Goal: Download file/media

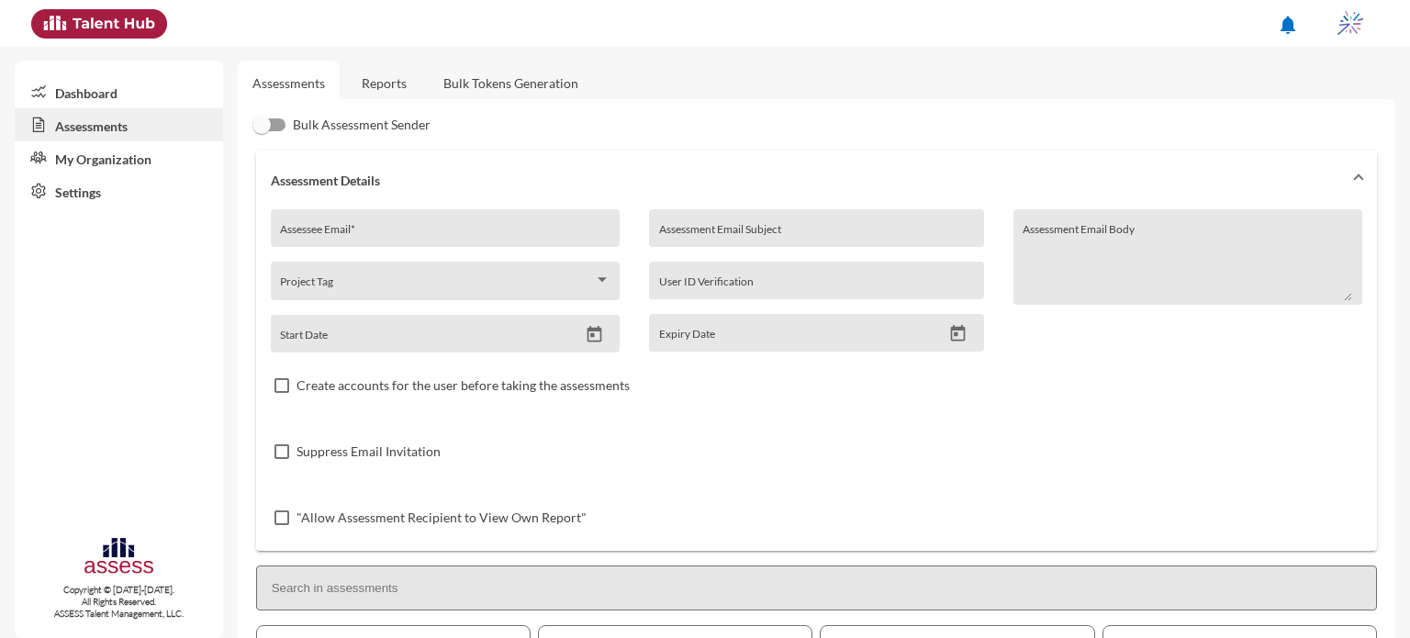
click at [408, 81] on link "Reports" at bounding box center [384, 83] width 74 height 45
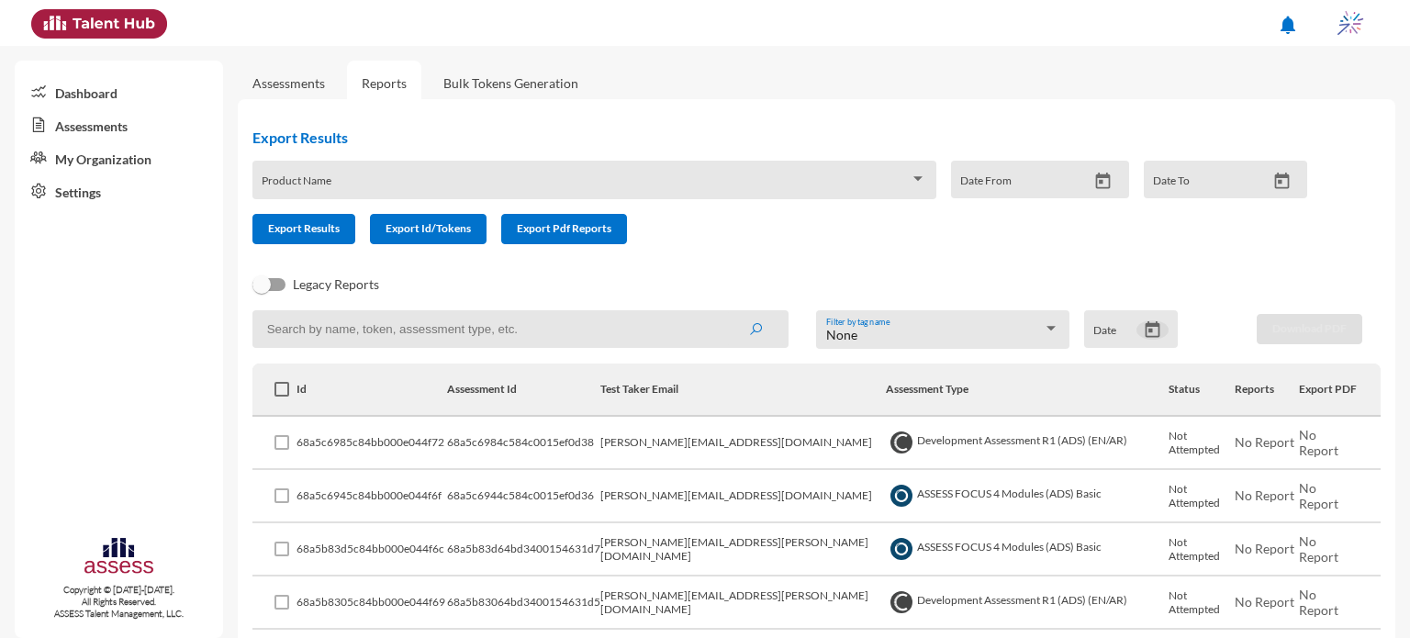
click at [1145, 333] on icon "Open calendar" at bounding box center [1152, 329] width 15 height 17
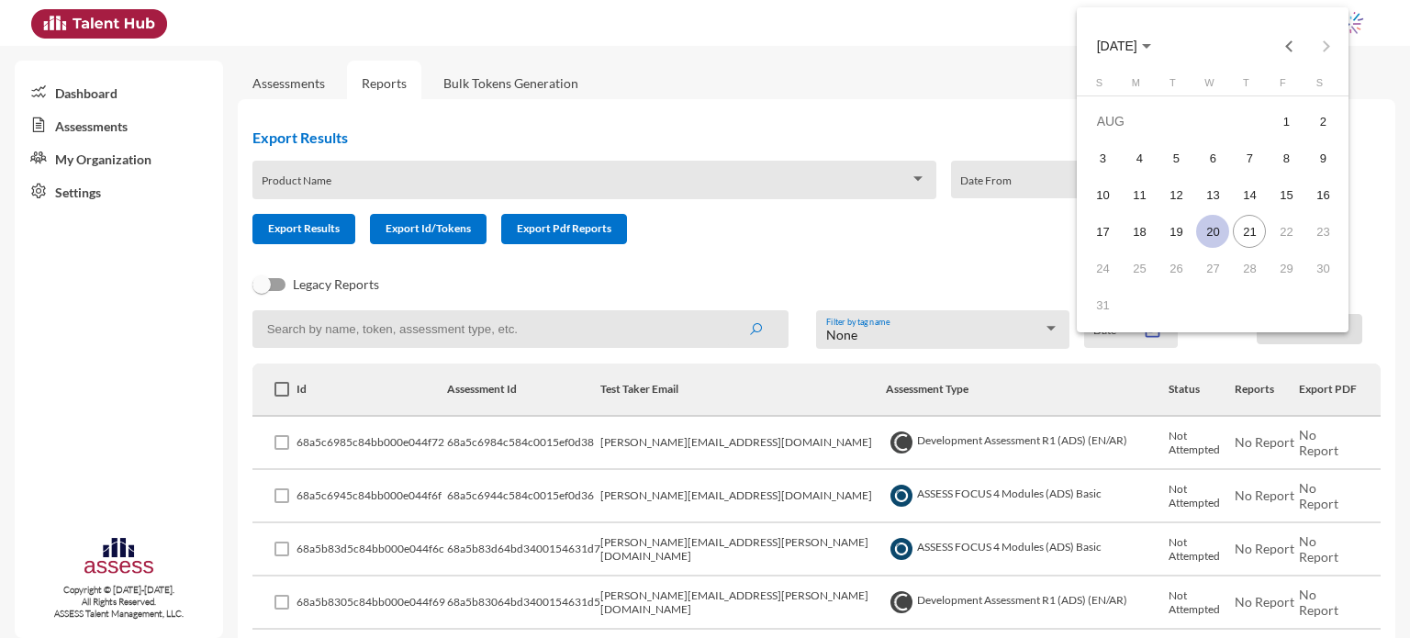
click at [1218, 234] on div "20" at bounding box center [1212, 231] width 33 height 33
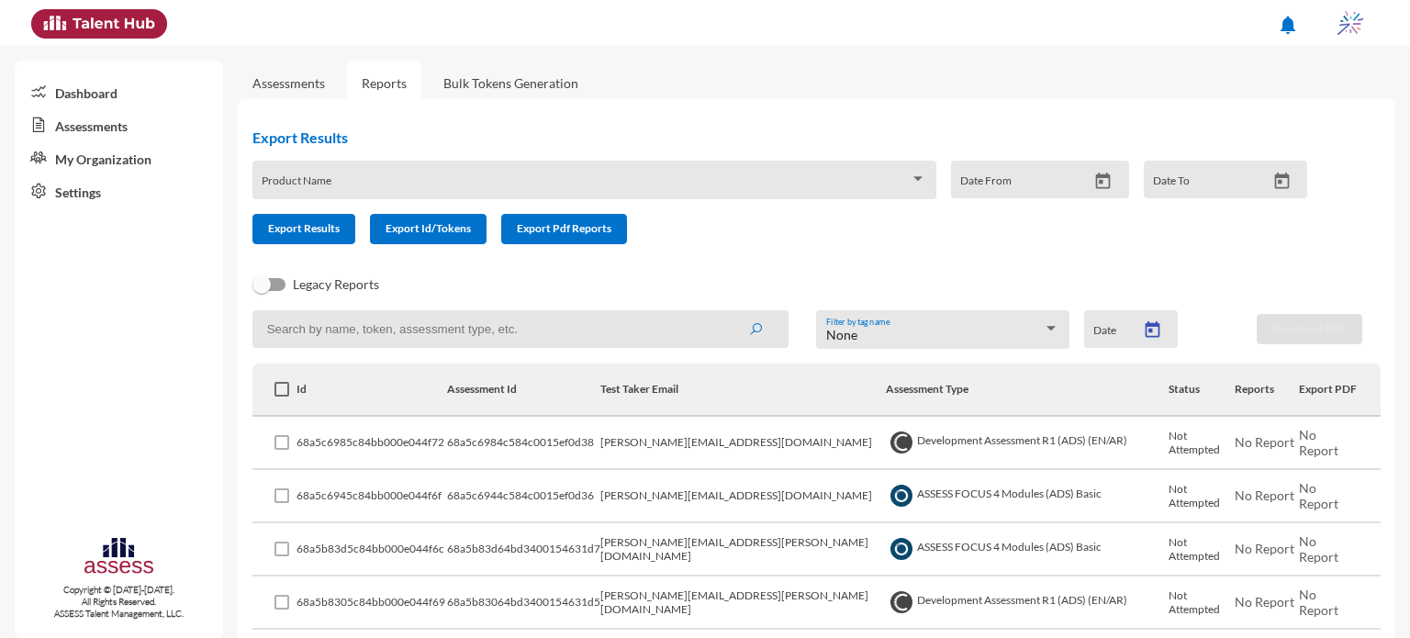
type input "[DATE]"
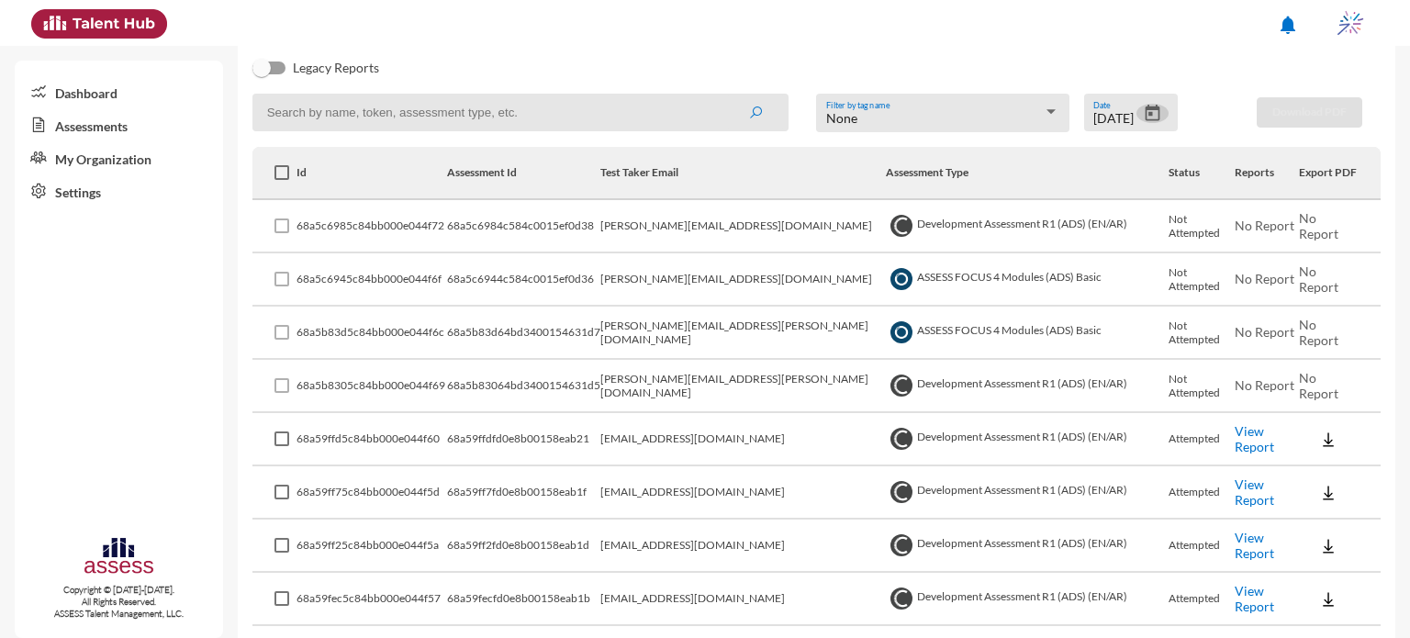
scroll to position [227, 0]
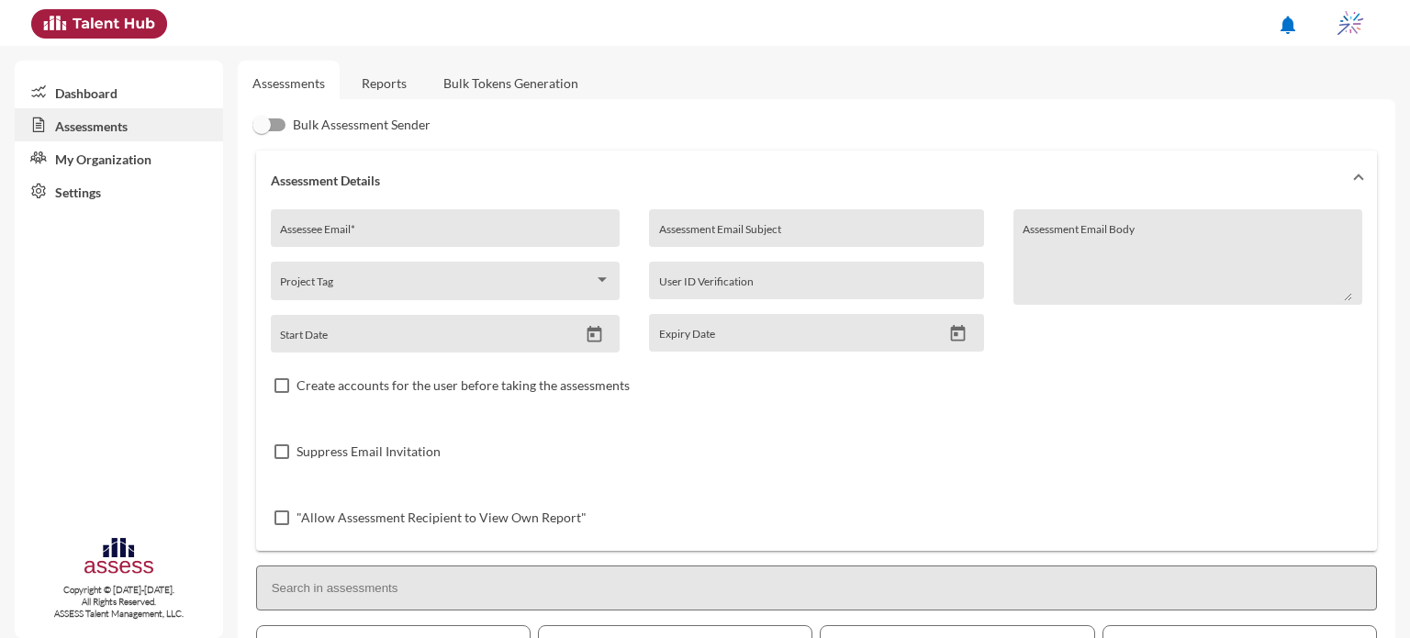
click at [389, 83] on link "Reports" at bounding box center [384, 83] width 74 height 45
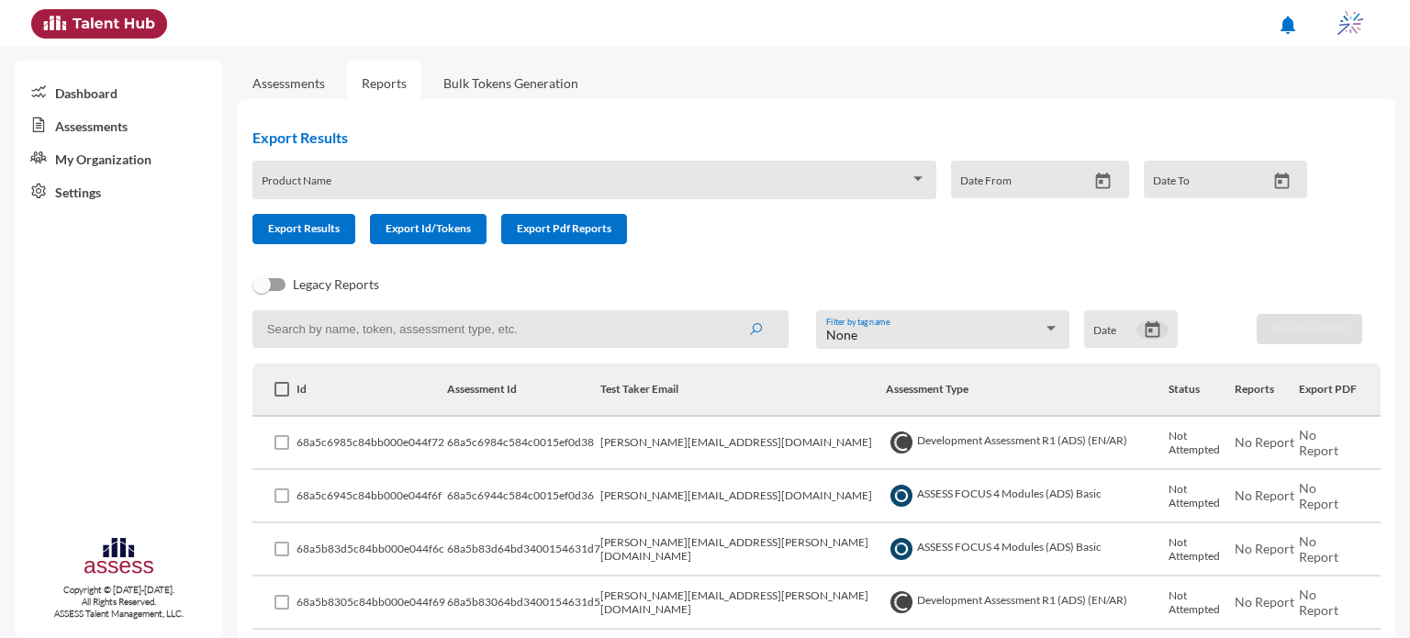
click at [1144, 331] on icon "Open calendar" at bounding box center [1152, 329] width 19 height 19
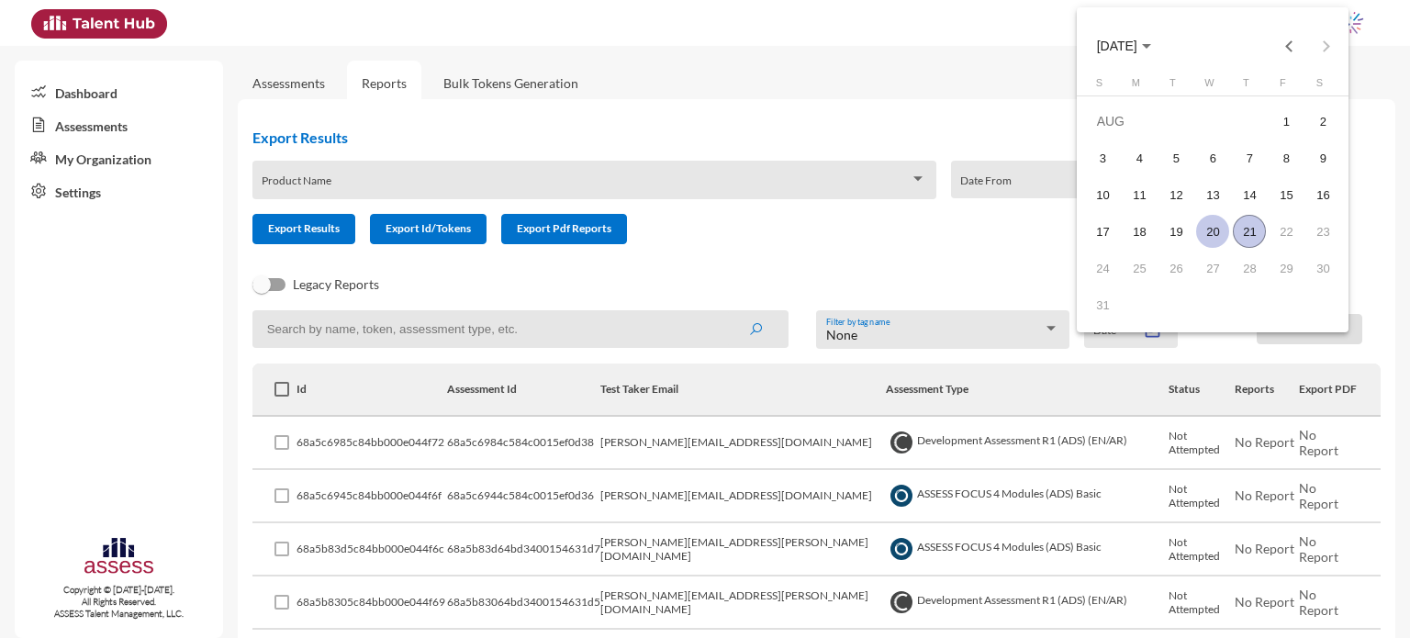
click at [1219, 234] on div "20" at bounding box center [1212, 231] width 33 height 33
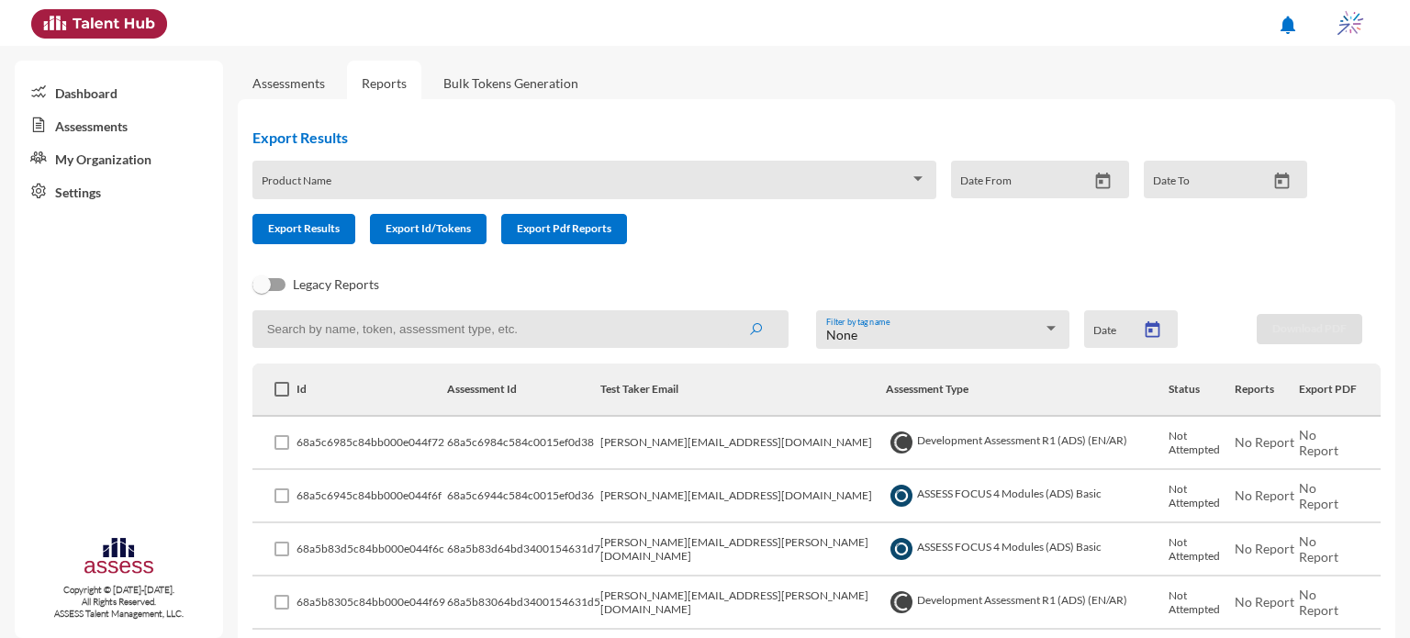
type input "[DATE]"
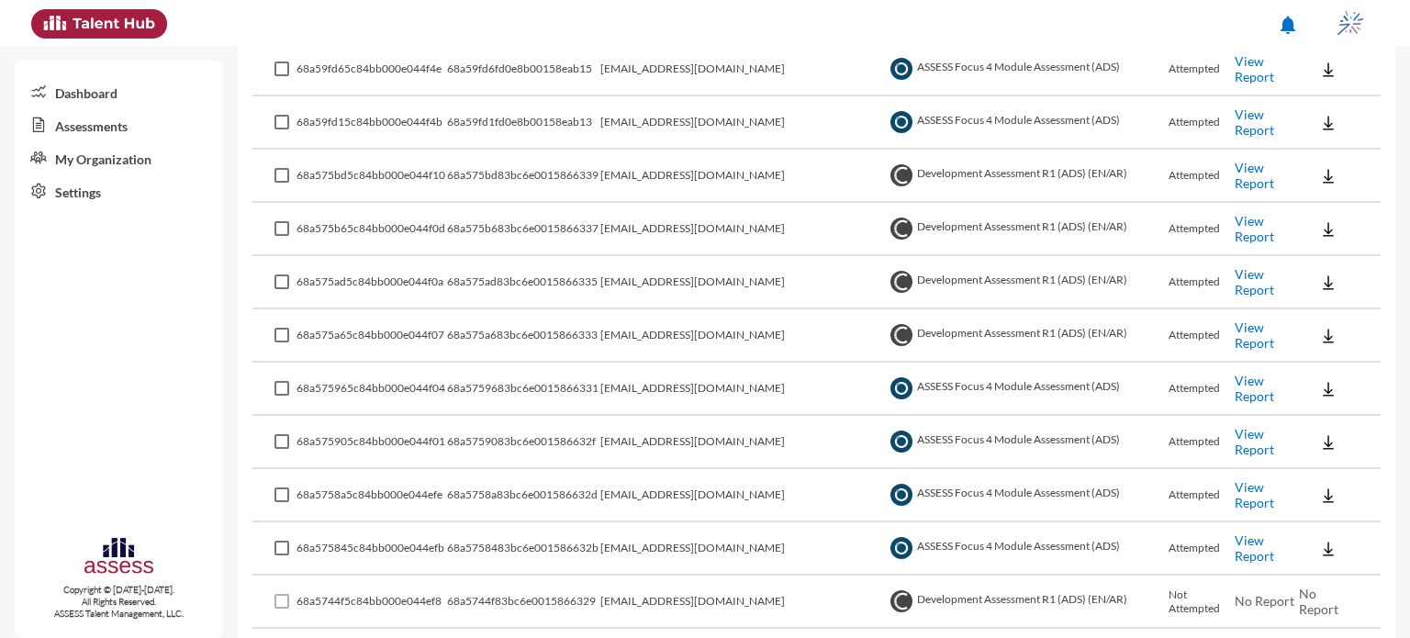
scroll to position [914, 0]
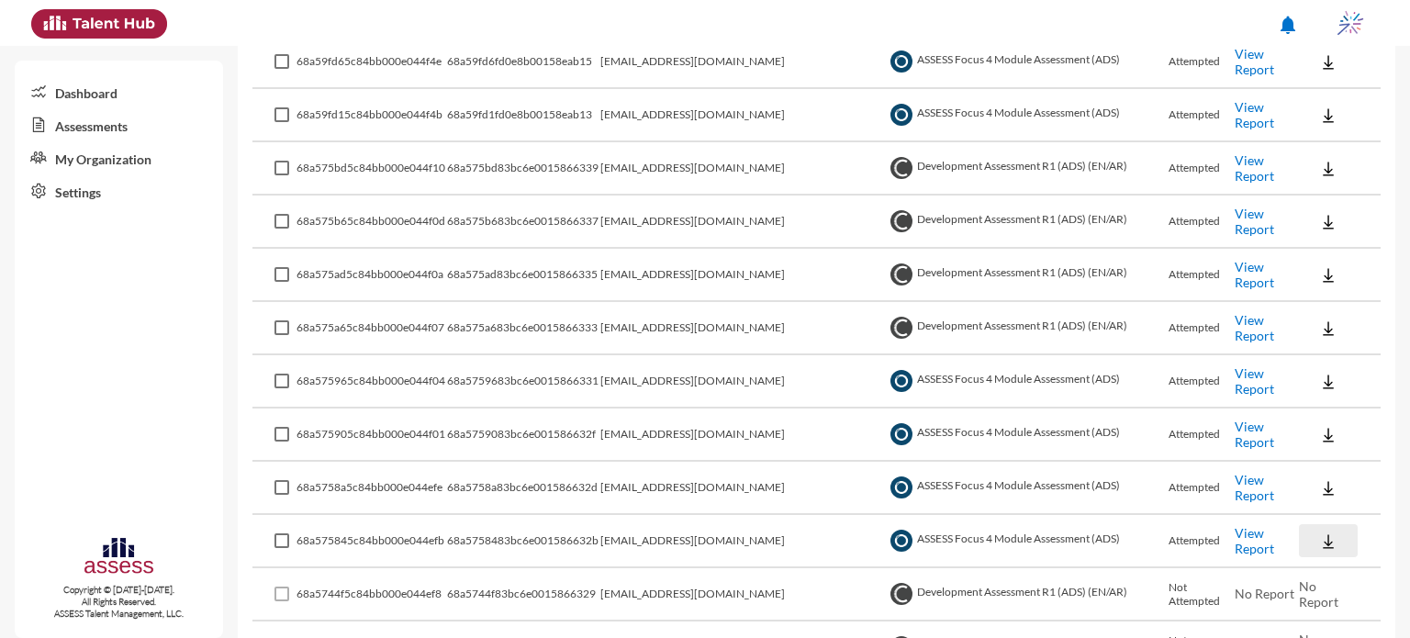
click at [1319, 540] on img at bounding box center [1328, 542] width 18 height 18
click at [1326, 578] on button "EN" at bounding box center [1336, 569] width 103 height 35
click at [1319, 481] on img at bounding box center [1328, 488] width 18 height 18
click at [1319, 519] on button "EN" at bounding box center [1336, 516] width 103 height 35
click at [1319, 426] on img at bounding box center [1328, 435] width 18 height 18
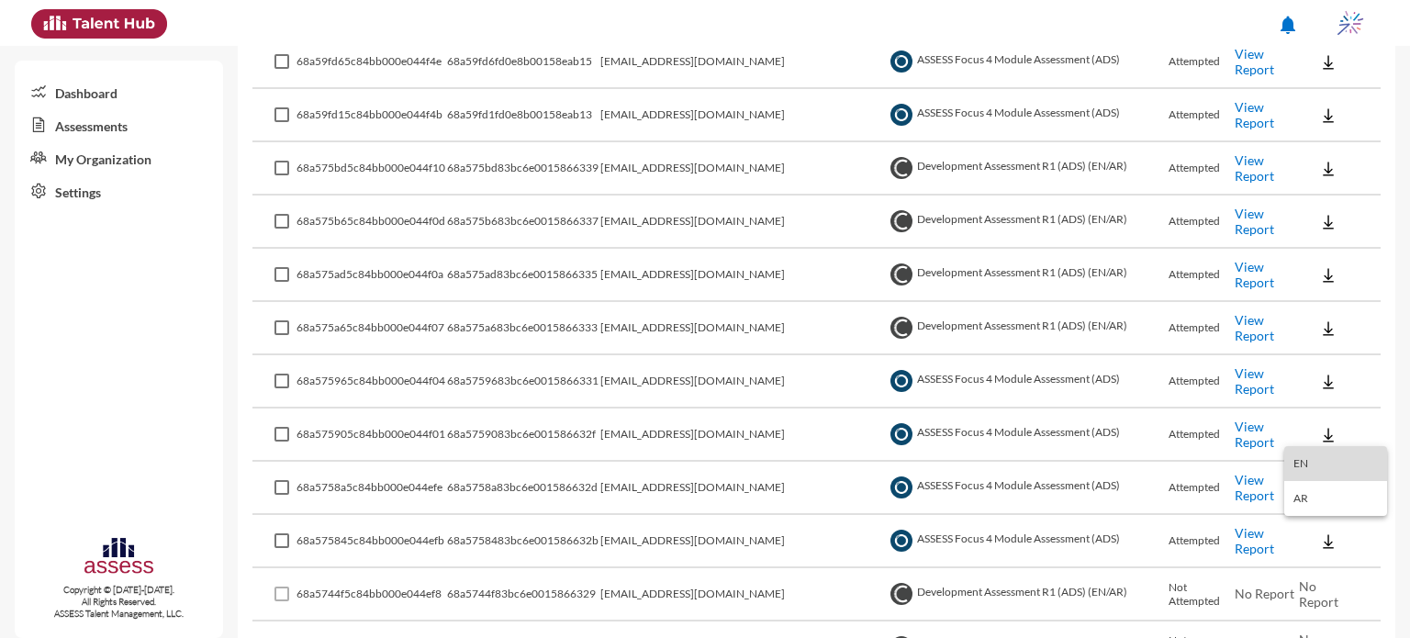
click at [1315, 462] on button "EN" at bounding box center [1336, 463] width 103 height 35
click at [1319, 385] on img at bounding box center [1328, 382] width 18 height 18
click at [1319, 409] on button "EN" at bounding box center [1336, 410] width 103 height 35
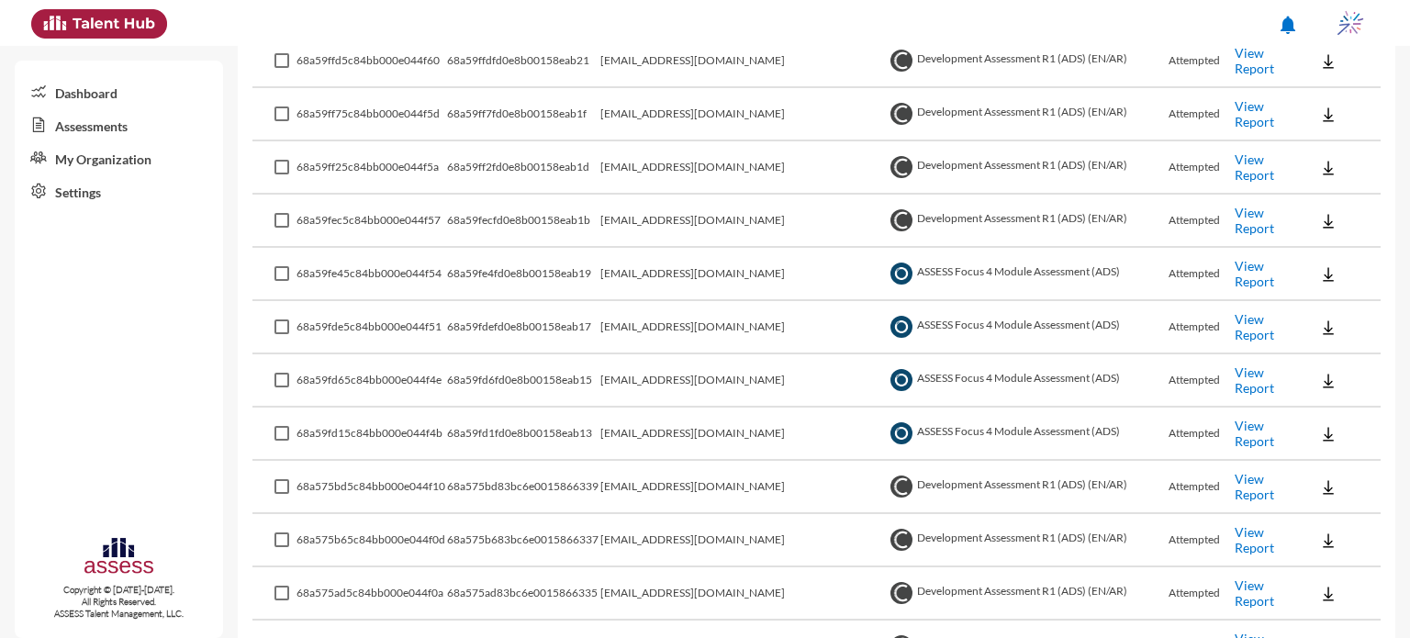
scroll to position [594, 0]
click at [1301, 440] on button at bounding box center [1328, 434] width 59 height 33
click at [1328, 469] on button "EN" at bounding box center [1336, 465] width 103 height 35
click at [1319, 380] on img at bounding box center [1328, 382] width 18 height 18
click at [1319, 412] on button "EN" at bounding box center [1336, 413] width 103 height 35
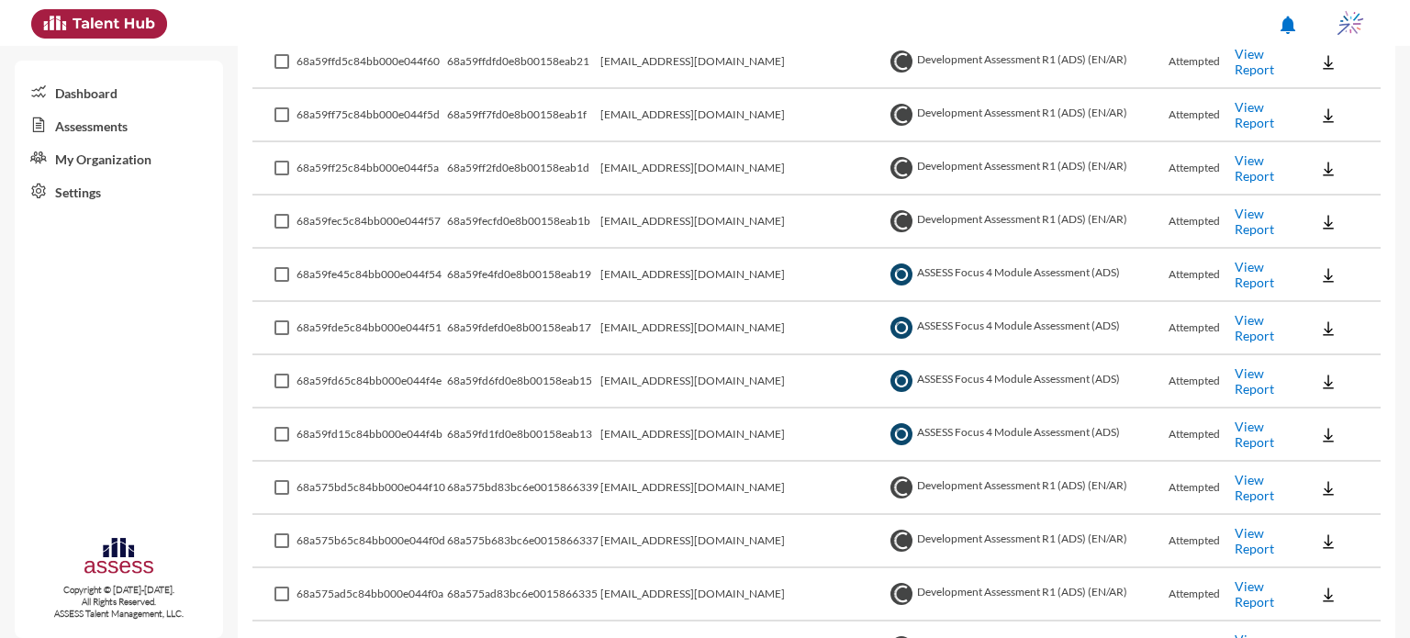
click at [1300, 323] on button at bounding box center [1328, 327] width 59 height 33
click at [1300, 360] on button "EN" at bounding box center [1336, 359] width 103 height 35
click at [1319, 275] on img at bounding box center [1328, 275] width 18 height 18
click at [1313, 292] on button "EN" at bounding box center [1336, 307] width 103 height 35
